Goal: Information Seeking & Learning: Learn about a topic

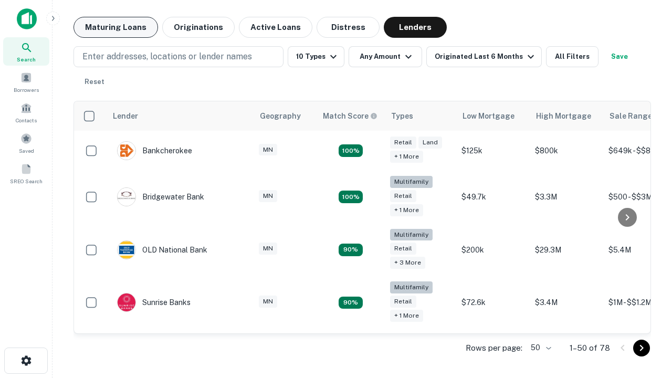
click at [115, 27] on button "Maturing Loans" at bounding box center [115, 27] width 84 height 21
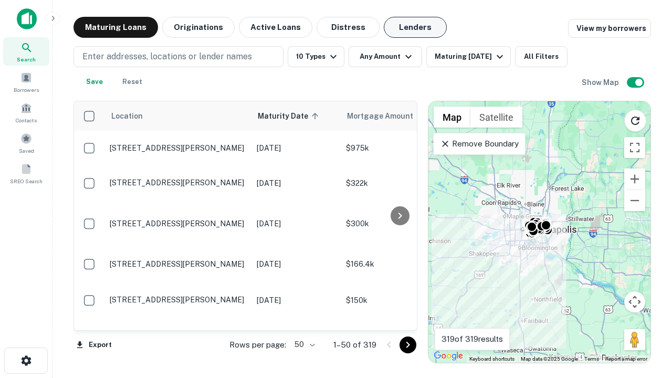
click at [415, 27] on button "Lenders" at bounding box center [415, 27] width 63 height 21
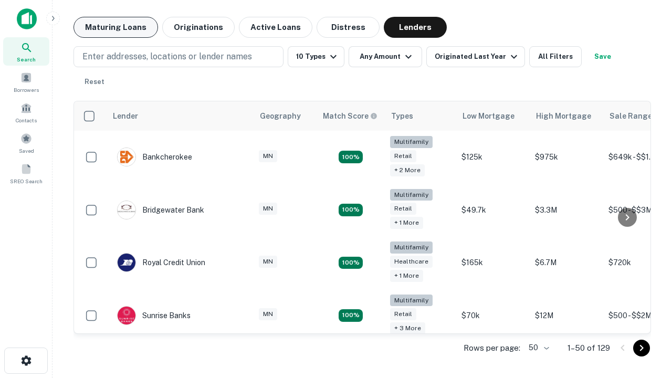
click at [115, 27] on button "Maturing Loans" at bounding box center [115, 27] width 84 height 21
